Goal: Information Seeking & Learning: Find specific fact

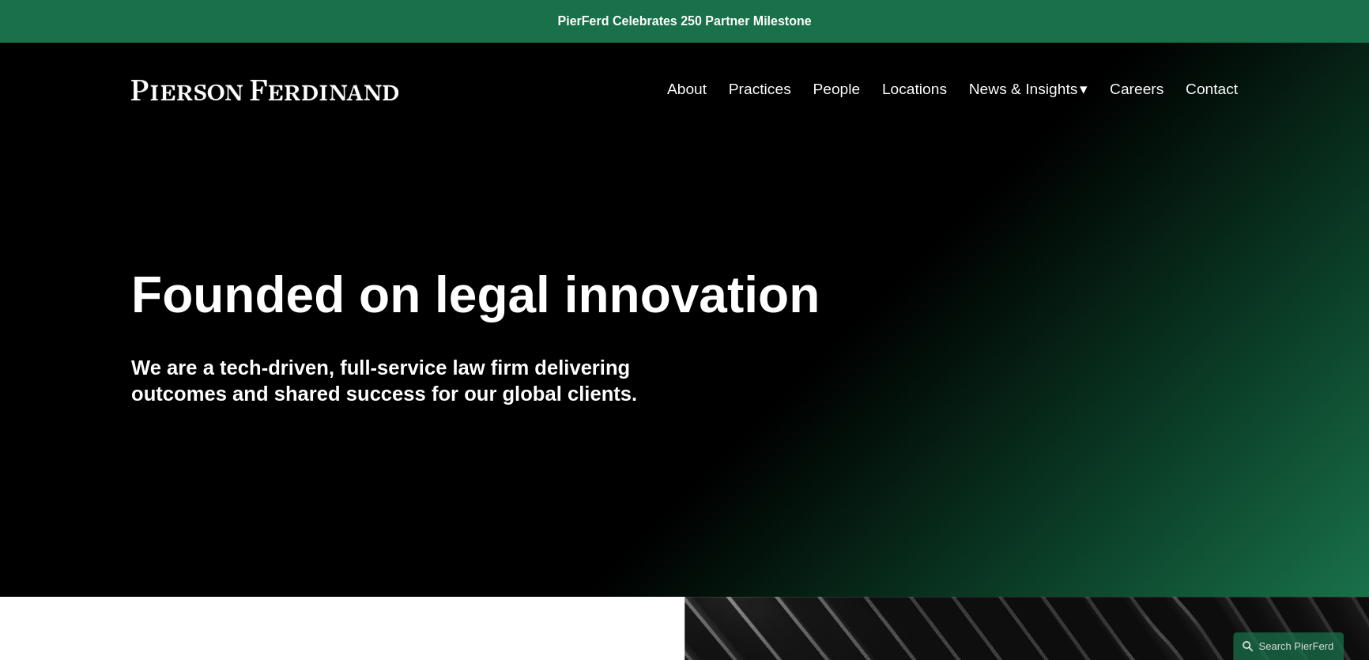
click at [821, 89] on link "People" at bounding box center [836, 89] width 47 height 30
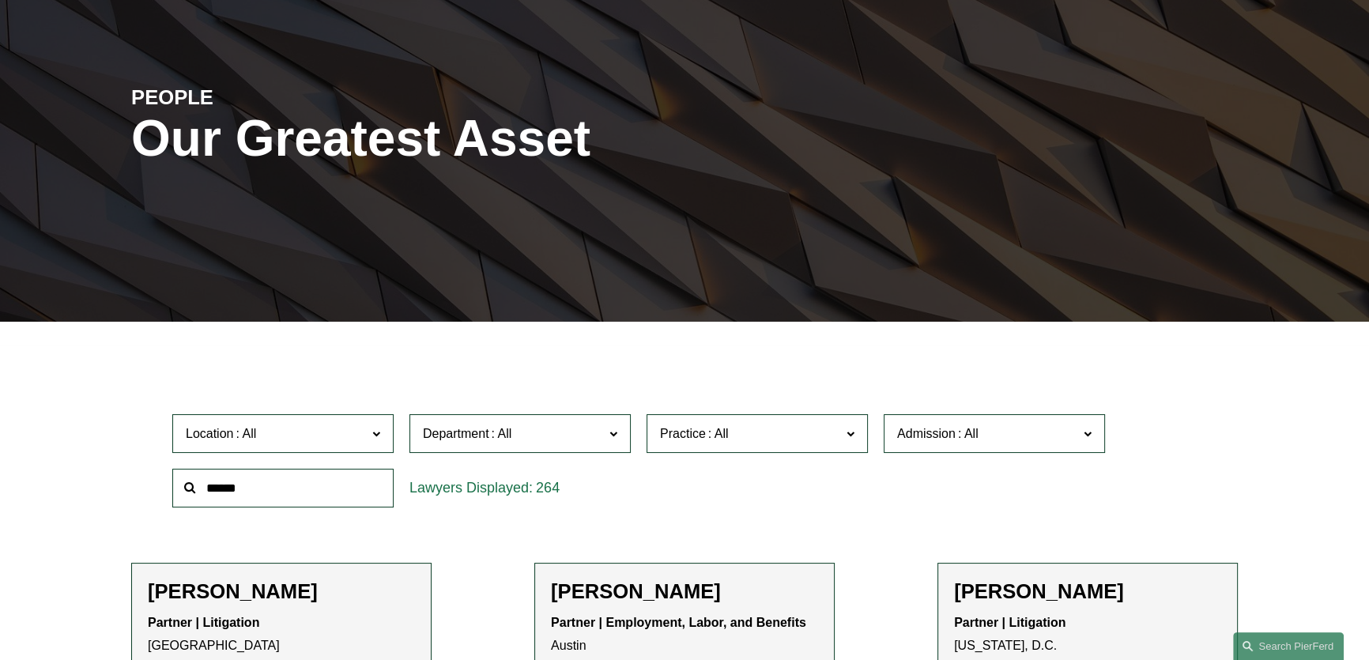
scroll to position [287, 0]
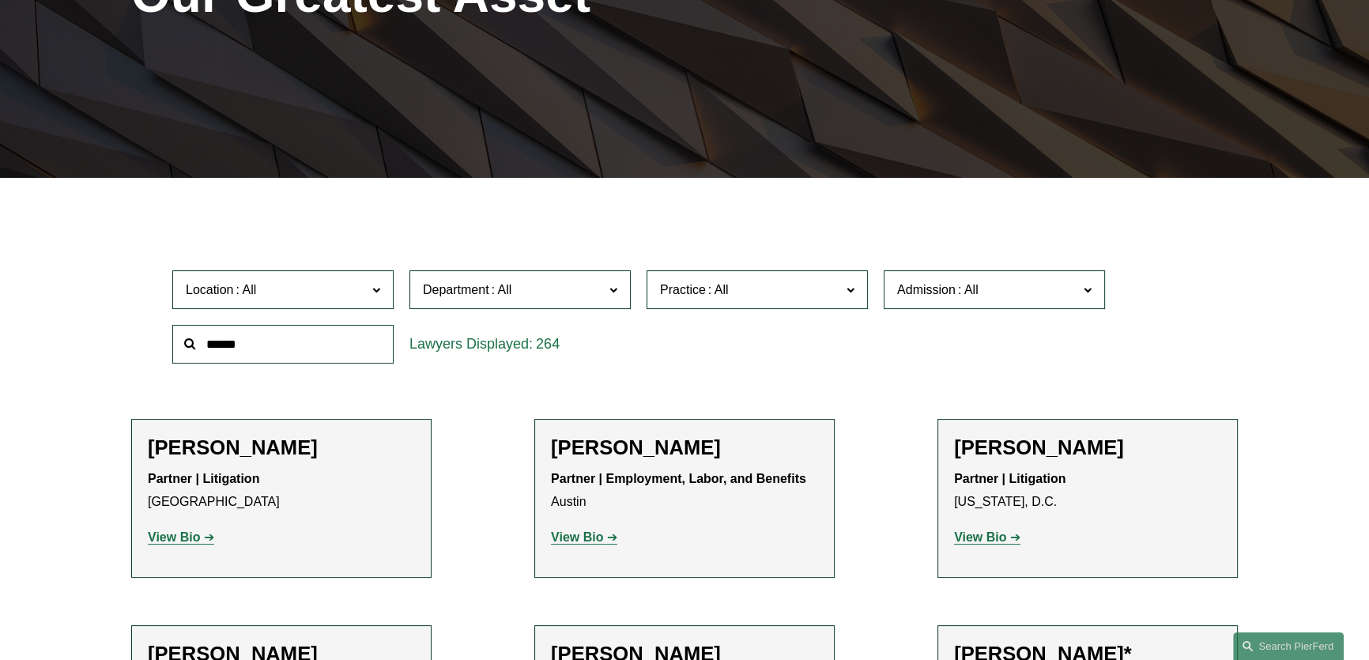
click at [344, 337] on input "text" at bounding box center [282, 344] width 221 height 39
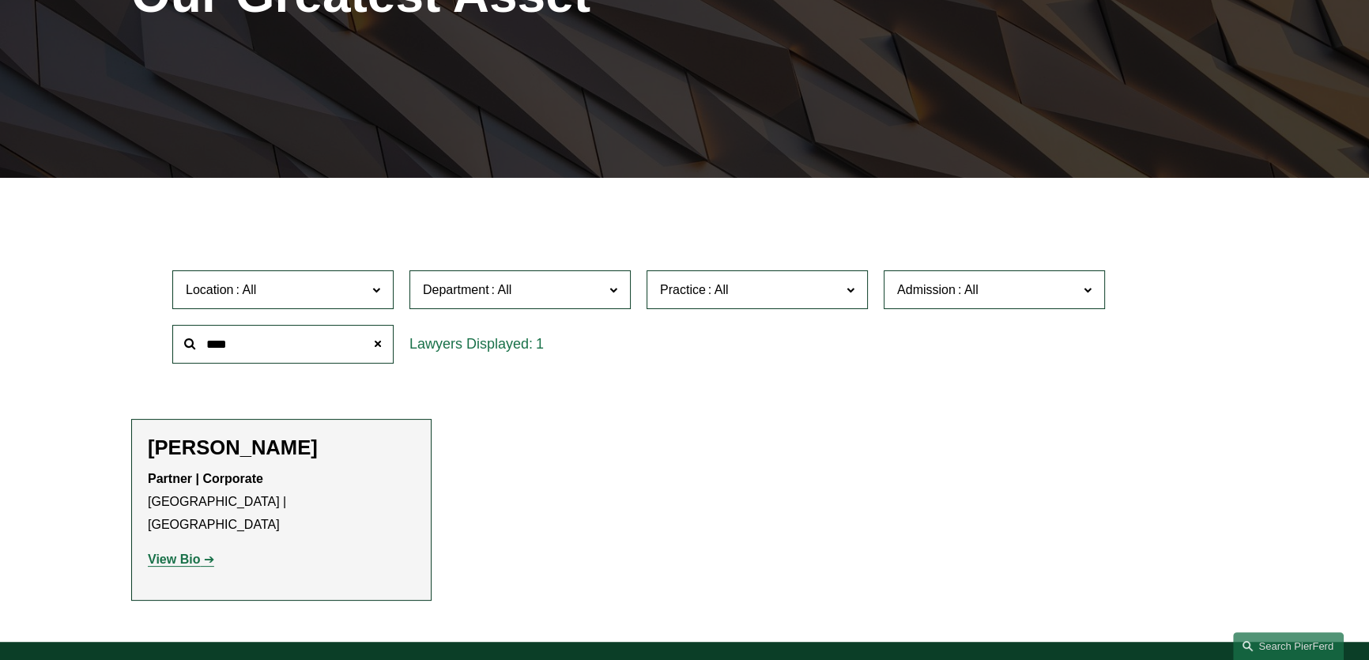
type input "****"
click at [240, 447] on h2 "Dan O'Brien" at bounding box center [281, 448] width 267 height 25
click at [179, 553] on strong "View Bio" at bounding box center [174, 559] width 52 height 13
